Goal: Information Seeking & Learning: Learn about a topic

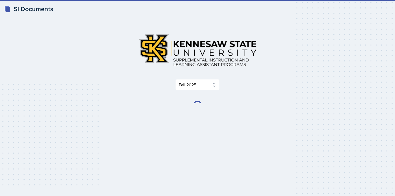
select select "2bed604d-1099-4043-b1bc-2365e8740244"
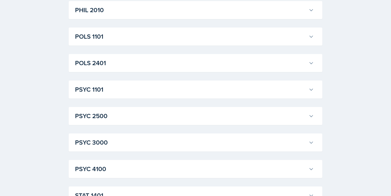
scroll to position [750, 0]
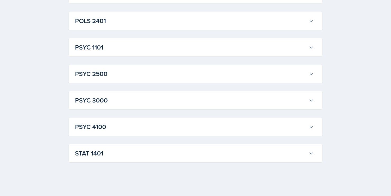
drag, startPoint x: 141, startPoint y: 46, endPoint x: 139, endPoint y: 26, distance: 19.5
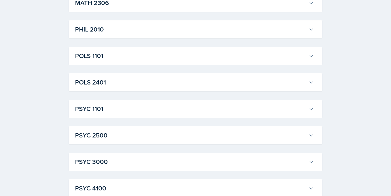
scroll to position [680, 0]
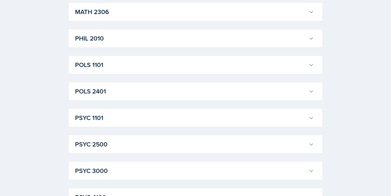
click at [101, 58] on div "POLS 1101 [PERSON_NAME] Professor: [PERSON_NAME] Export to Google Calendar Recu…" at bounding box center [196, 65] width 254 height 18
click at [103, 67] on h3 "POLS 1101" at bounding box center [191, 65] width 232 height 10
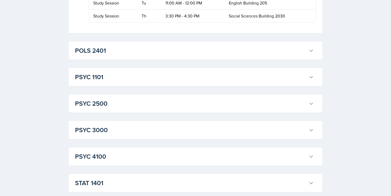
scroll to position [1272, 0]
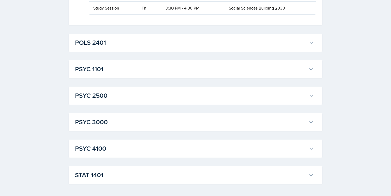
click at [137, 52] on div "POLS 2401 [PERSON_NAME] Professor: [PERSON_NAME] Export to Google Calendar Recu…" at bounding box center [196, 43] width 254 height 18
click at [136, 47] on h3 "POLS 2401" at bounding box center [191, 43] width 232 height 10
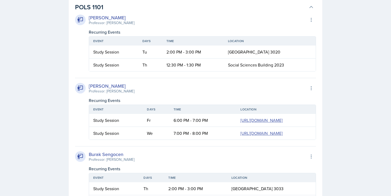
scroll to position [742, 0]
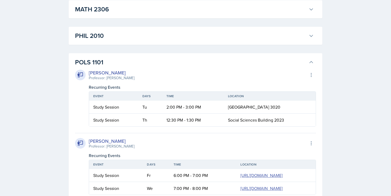
click at [133, 96] on th "Event" at bounding box center [113, 96] width 49 height 9
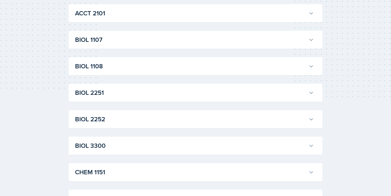
scroll to position [0, 0]
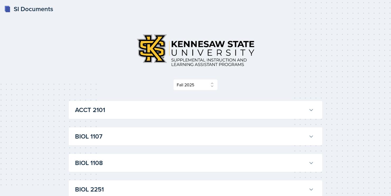
click at [218, 86] on div "Select Semester Fall 2025 Summer 2025 Spring 2025 Fall 2024 Summer 2024 Spring …" at bounding box center [196, 84] width 254 height 11
click at [210, 85] on select "Select Semester Fall 2025 Summer 2025 Spring 2025 Fall 2024 Summer 2024 Spring …" at bounding box center [195, 84] width 44 height 11
click at [247, 88] on div "Select Semester Fall 2025 Summer 2025 Spring 2025 Fall 2024 Summer 2024 Spring …" at bounding box center [196, 84] width 254 height 11
